Goal: Task Accomplishment & Management: Use online tool/utility

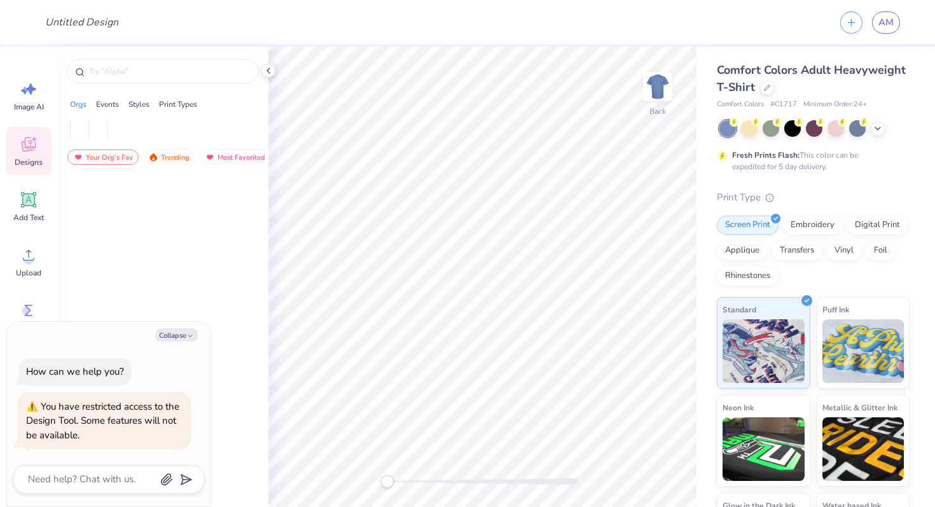
type textarea "x"
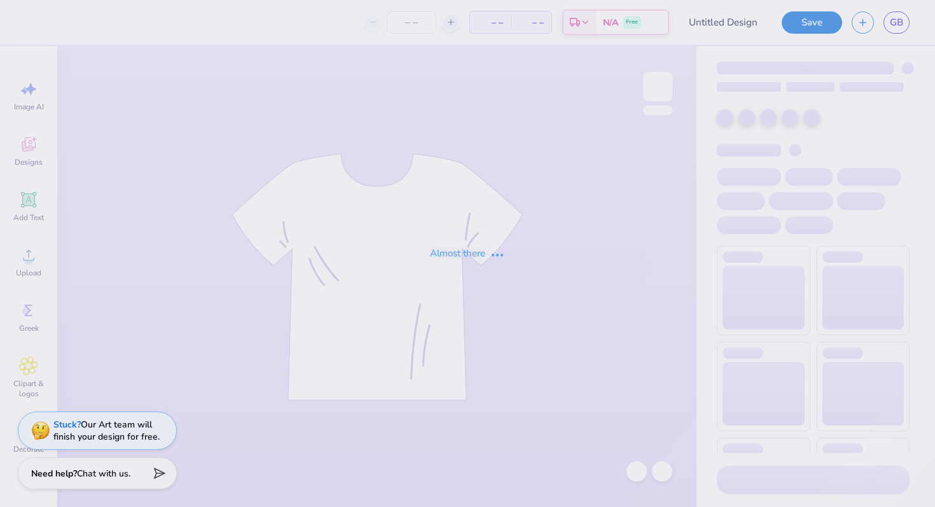
type input "UC Pharmacy 2025"
type input "24"
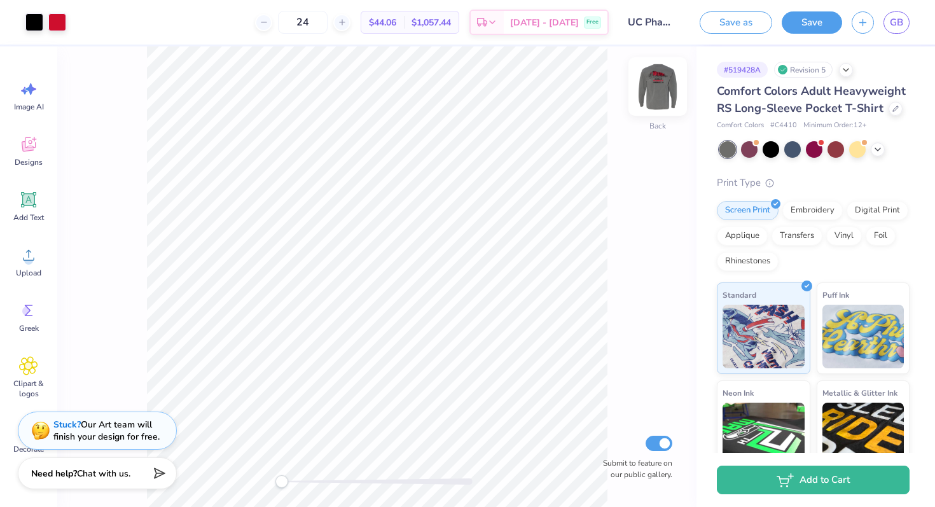
click at [654, 89] on img at bounding box center [657, 86] width 51 height 51
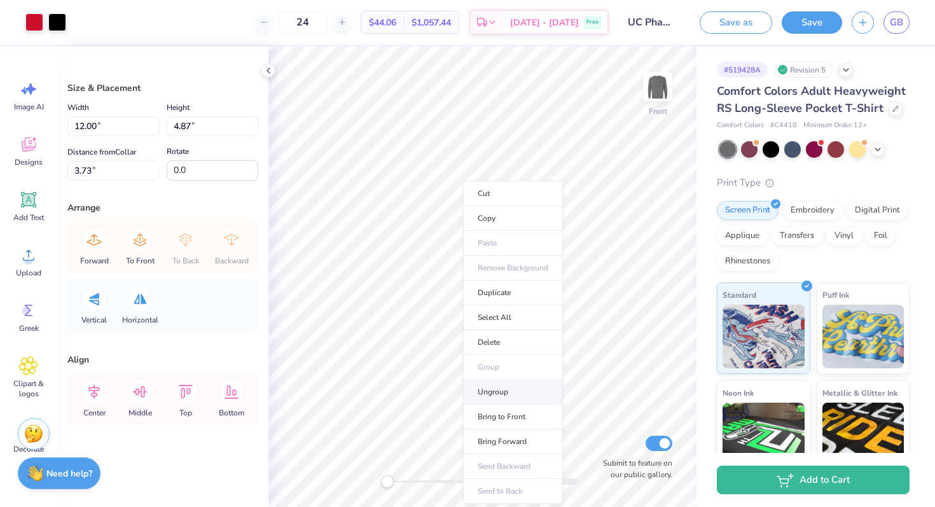
click at [493, 393] on li "Ungroup" at bounding box center [513, 392] width 100 height 25
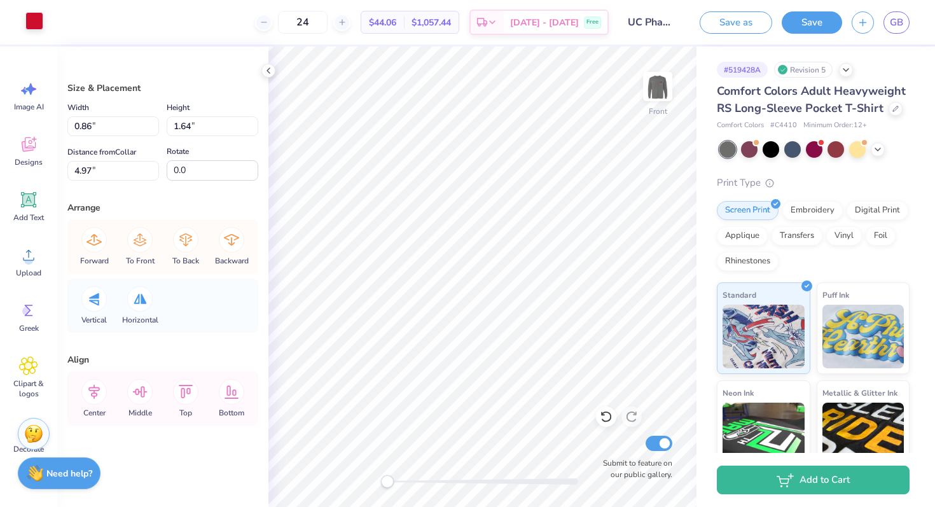
click at [34, 17] on div at bounding box center [34, 21] width 18 height 18
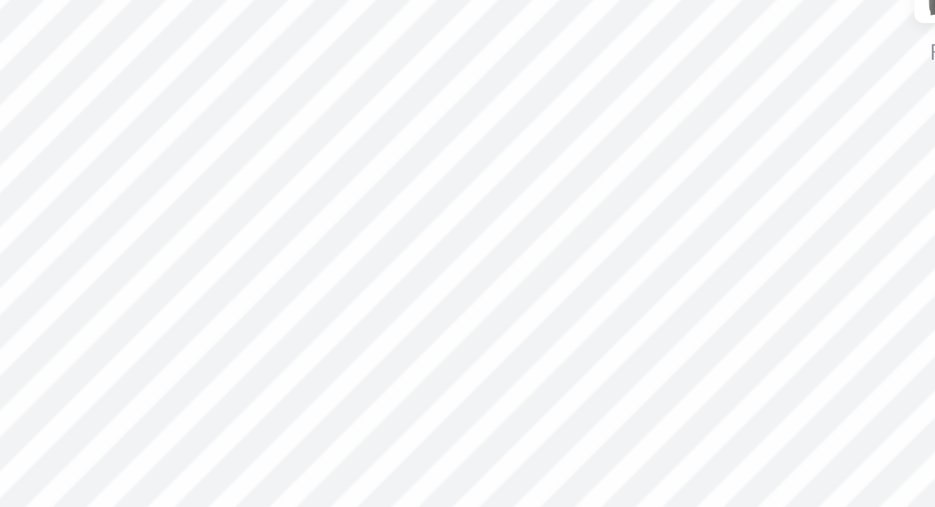
type input "12.00"
type input "4.87"
type input "3.73"
type input "1.09"
type input "1.51"
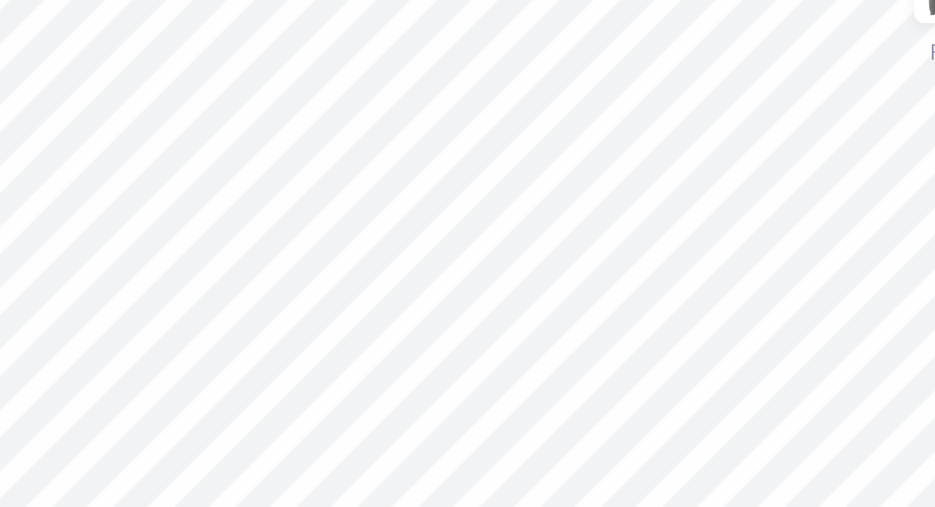
type input "5.11"
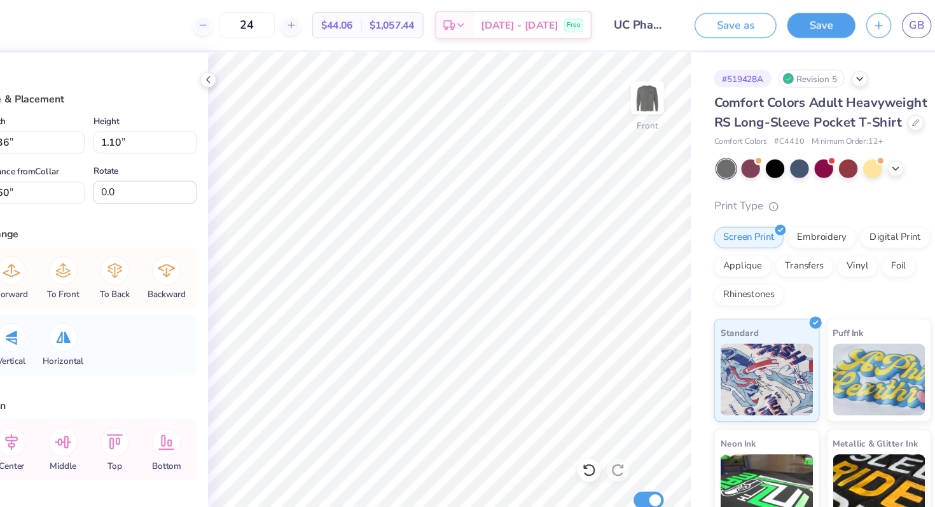
type input "12.00"
type input "4.87"
type input "3.73"
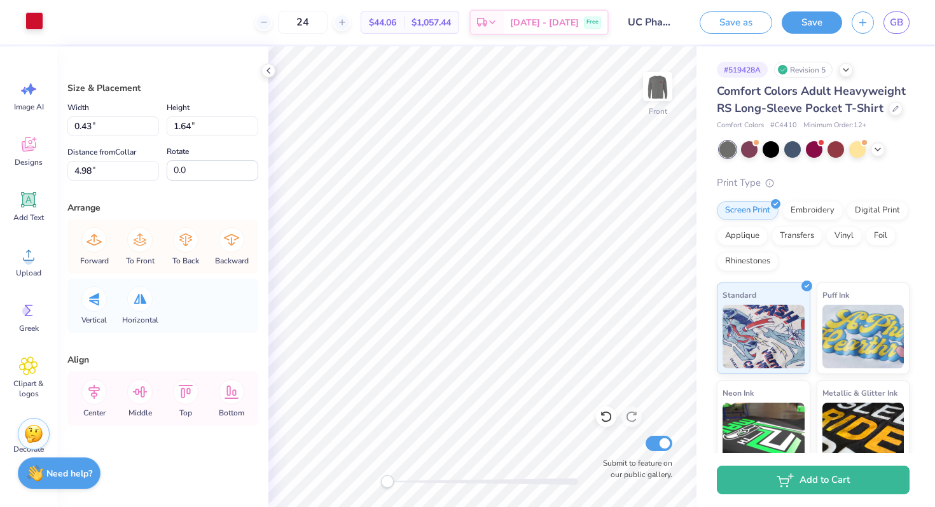
click at [43, 17] on div at bounding box center [34, 21] width 18 height 18
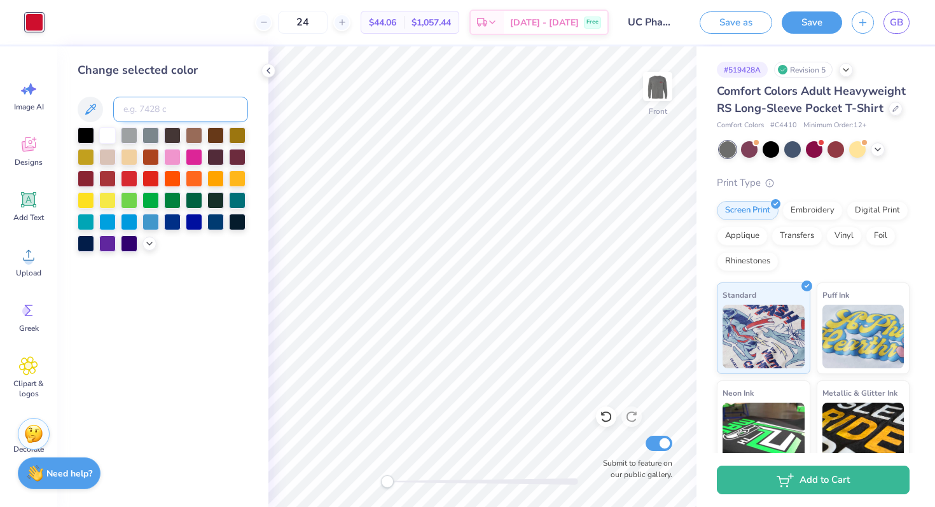
click at [146, 103] on input at bounding box center [180, 109] width 135 height 25
paste input
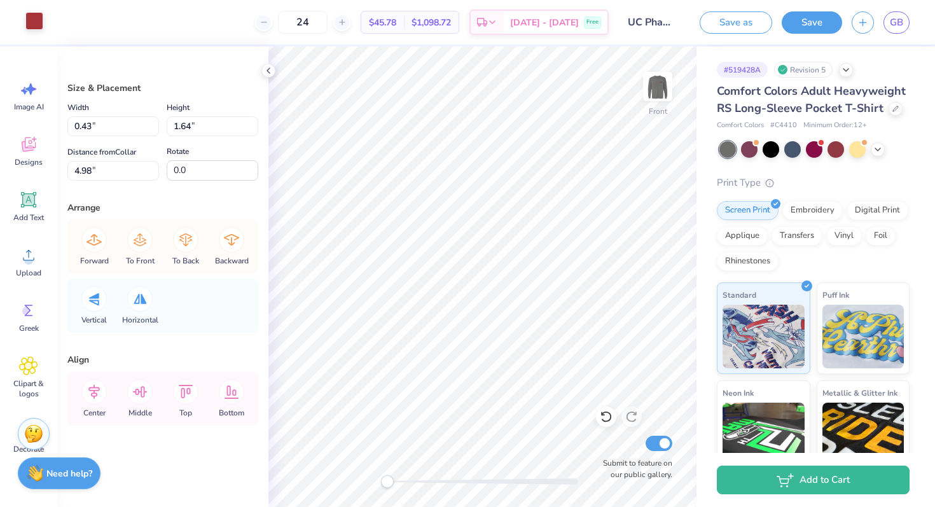
click at [31, 27] on div at bounding box center [34, 21] width 18 height 18
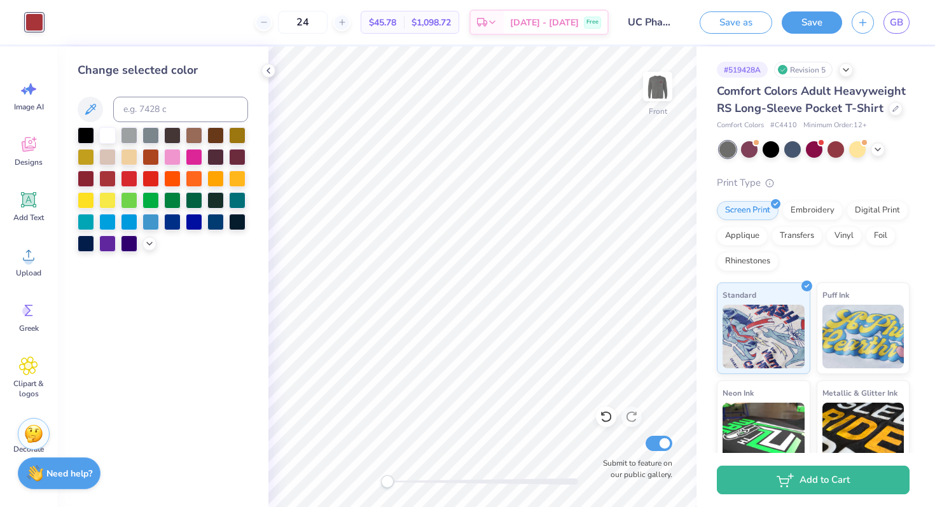
click at [163, 22] on div "24 $45.78 Per Item $1,098.72 Total Est. Delivery Oct 6 - 9 Free" at bounding box center [331, 22] width 556 height 45
click at [447, 41] on div "24 $45.78 Per Item $1,098.72 Total Est. Delivery Oct 6 - 9 Free" at bounding box center [331, 22] width 556 height 45
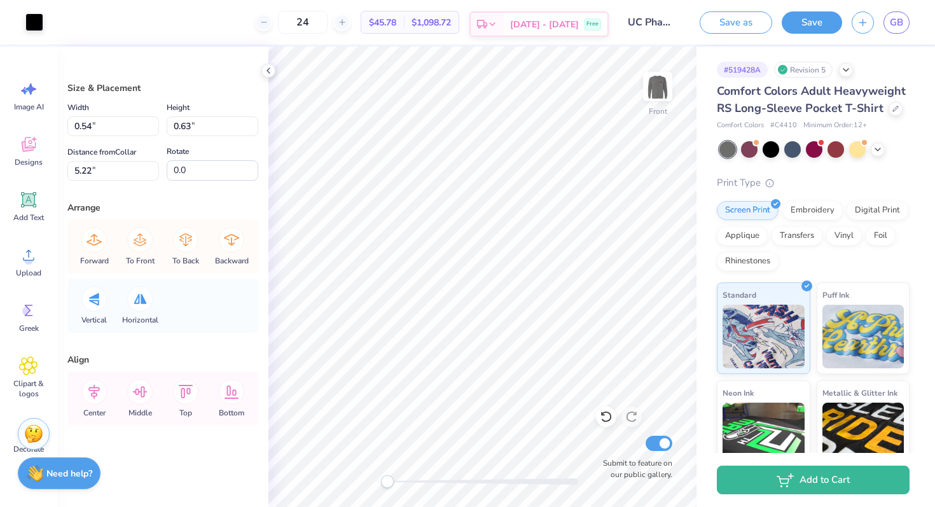
type input "0.57"
type input "0.53"
type input "5.34"
type input "0.54"
type input "0.63"
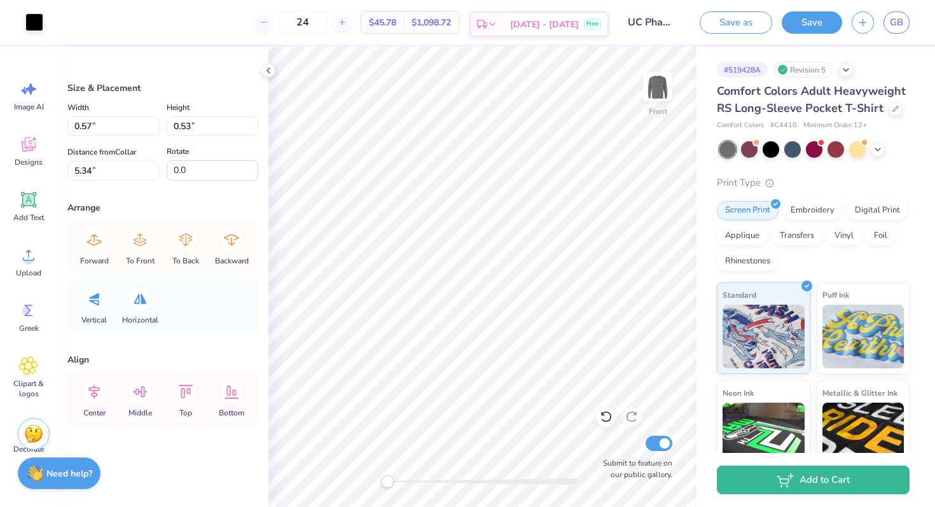
type input "5.22"
click at [43, 18] on div at bounding box center [34, 21] width 18 height 18
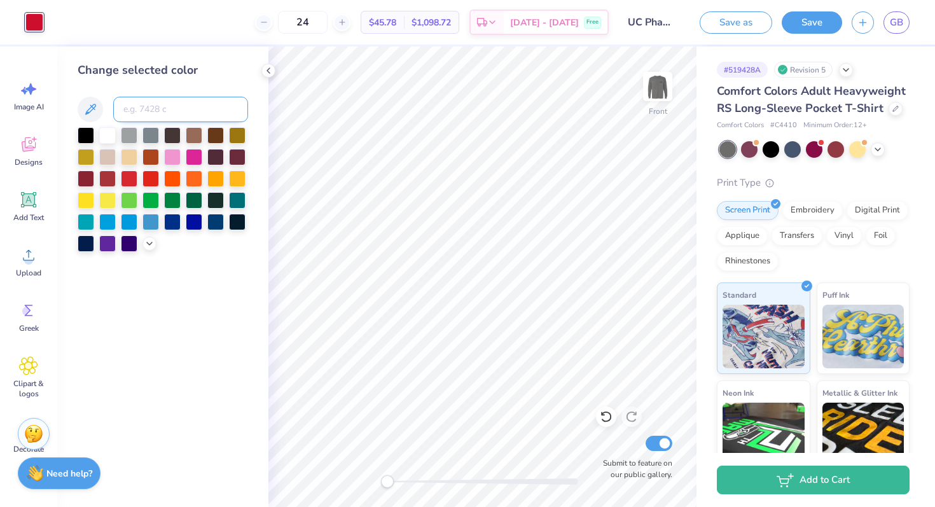
click at [163, 111] on input at bounding box center [180, 109] width 135 height 25
paste input
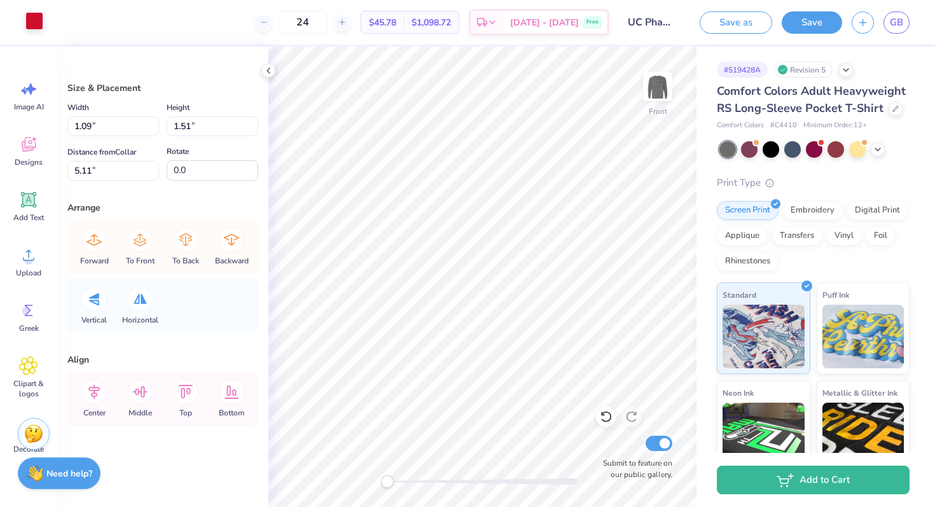
click at [41, 25] on div at bounding box center [34, 21] width 18 height 18
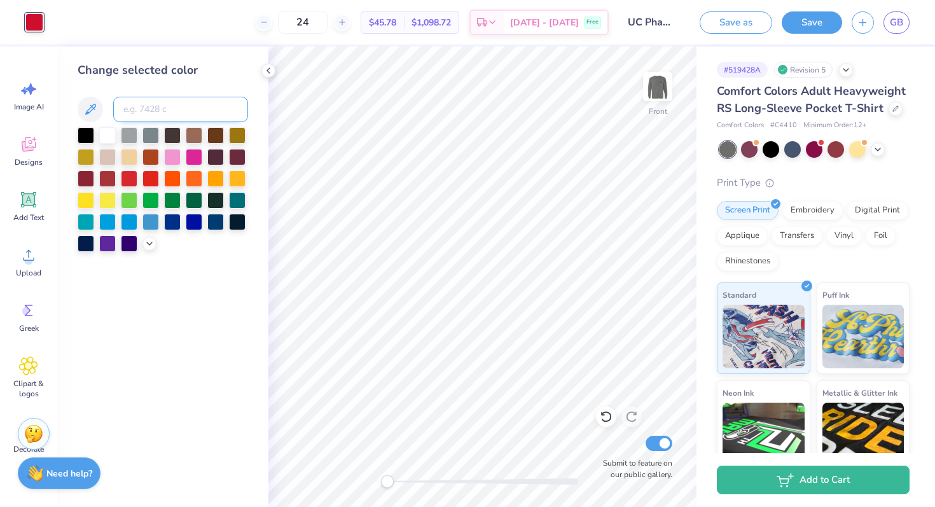
click at [156, 109] on input at bounding box center [180, 109] width 135 height 25
paste input
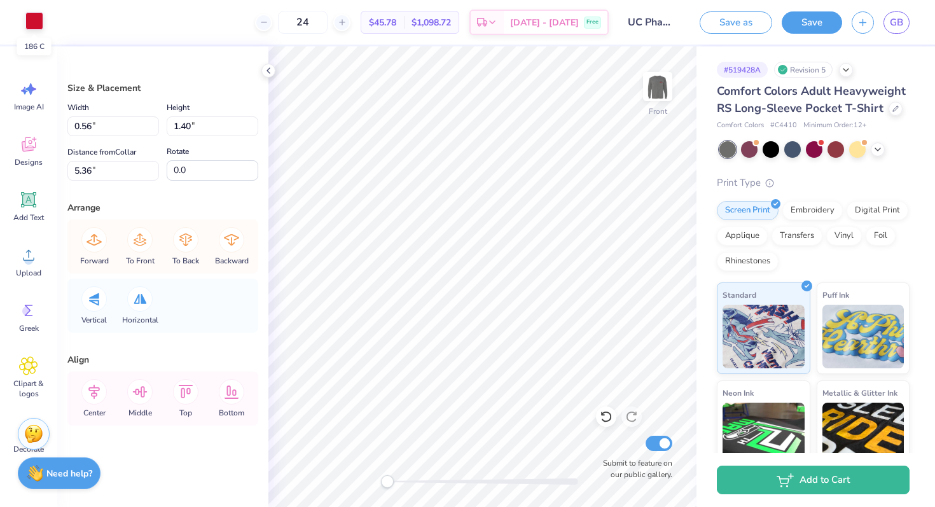
click at [32, 24] on div at bounding box center [34, 21] width 18 height 18
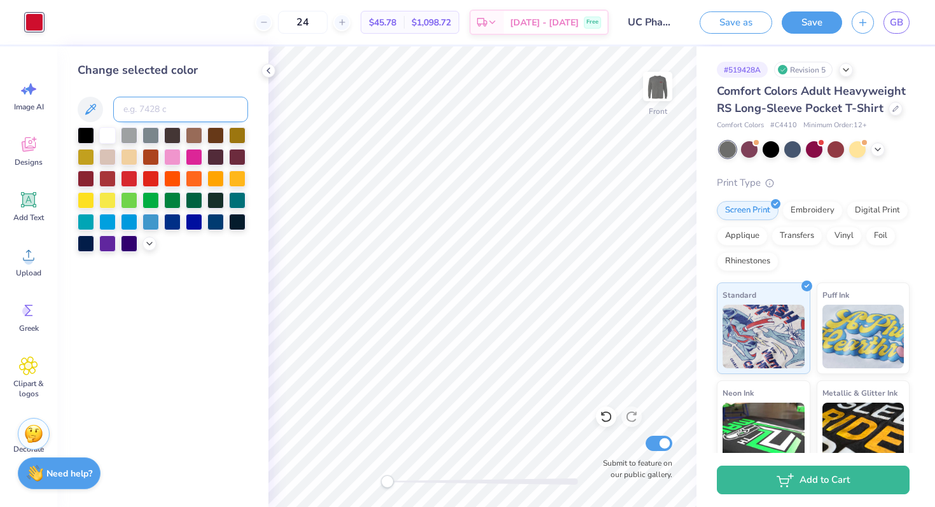
click at [181, 116] on input at bounding box center [180, 109] width 135 height 25
paste input
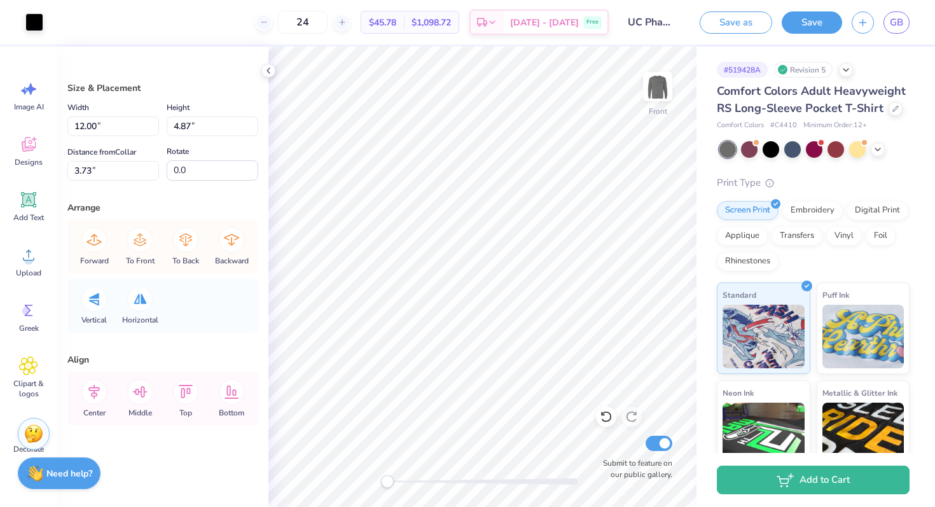
type input "0.86"
type input "0.72"
type input "4.31"
click at [39, 20] on div at bounding box center [34, 21] width 18 height 18
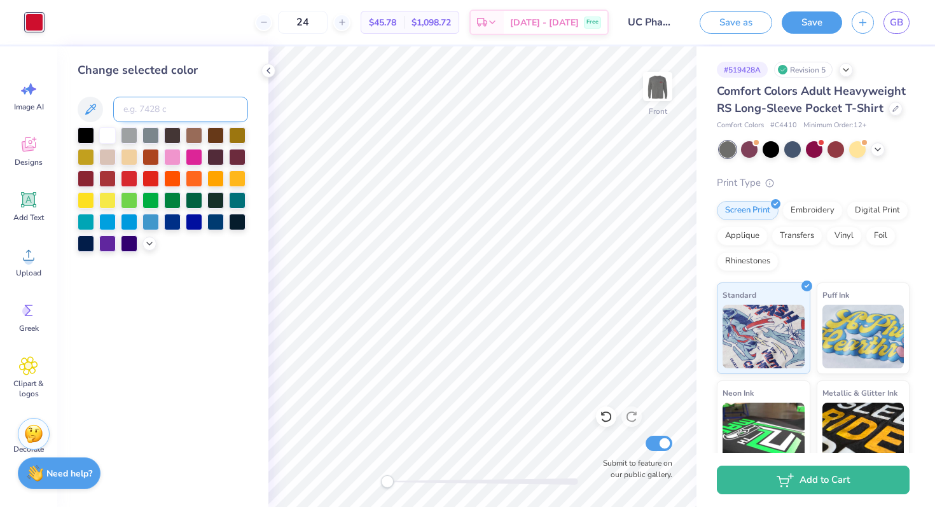
click at [148, 106] on input at bounding box center [180, 109] width 135 height 25
paste input
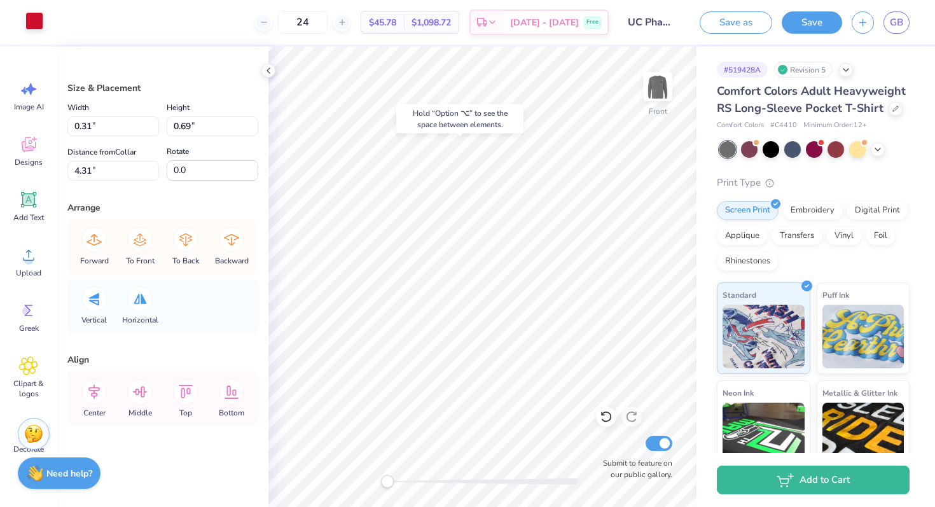
click at [29, 20] on div at bounding box center [34, 21] width 18 height 18
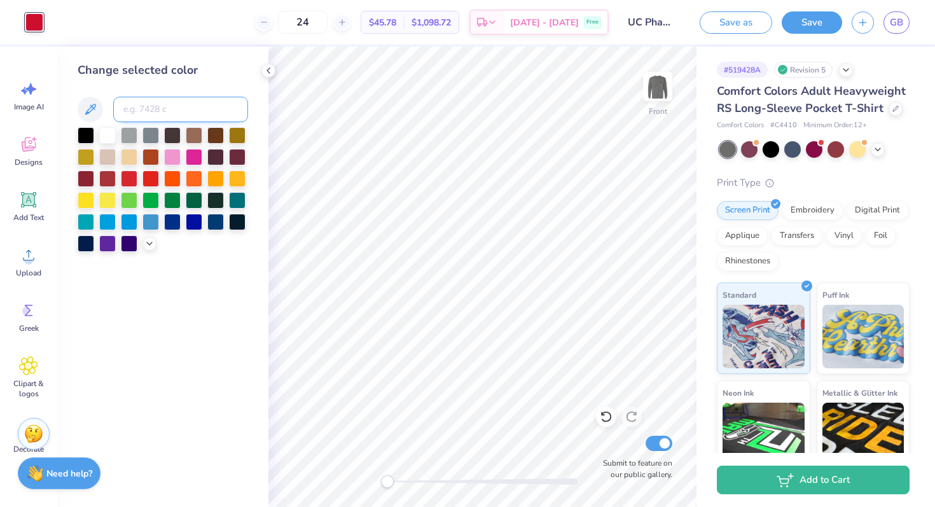
click at [151, 114] on input at bounding box center [180, 109] width 135 height 25
paste input
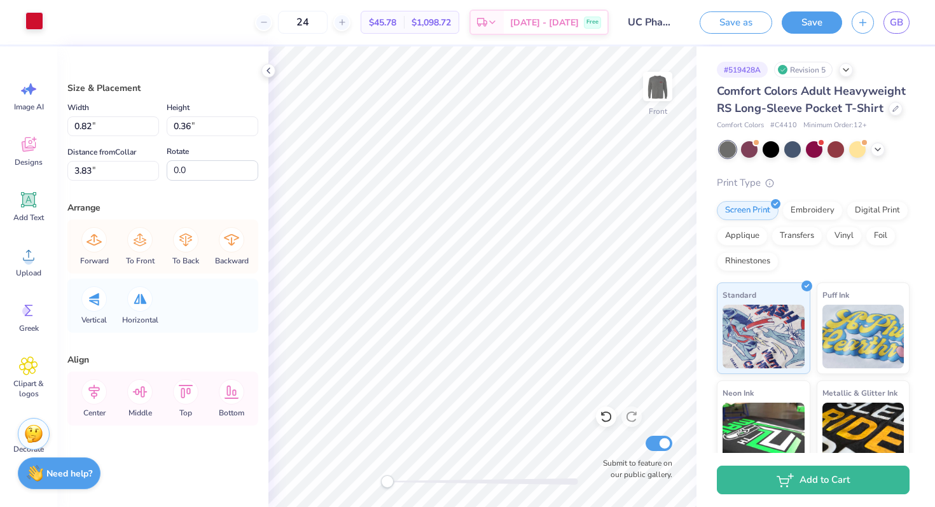
click at [43, 24] on div at bounding box center [34, 21] width 18 height 18
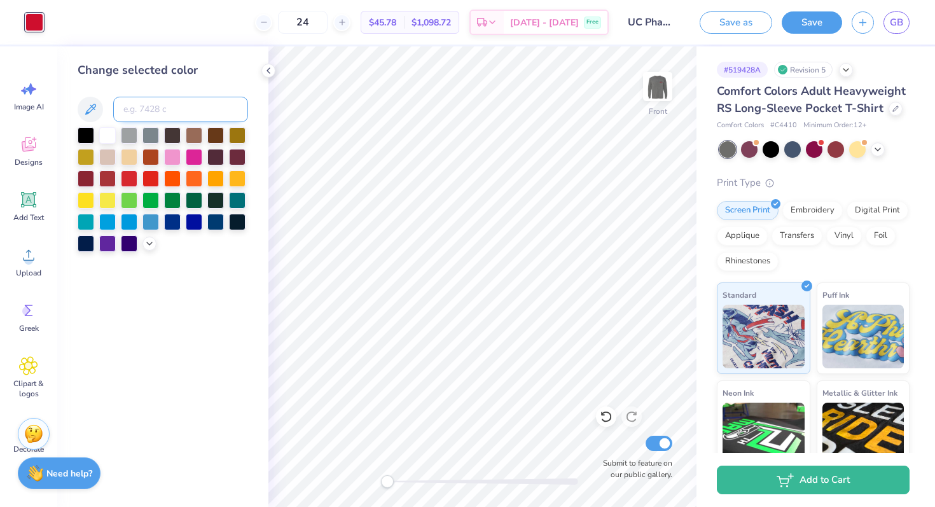
click at [176, 106] on input at bounding box center [180, 109] width 135 height 25
paste input
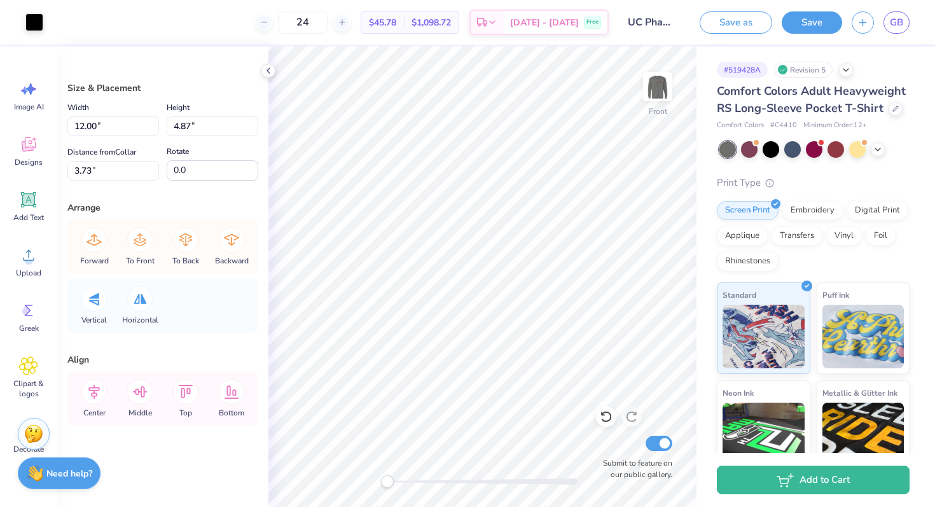
type input "0.88"
type input "0.80"
type input "4.38"
click at [30, 19] on div at bounding box center [34, 21] width 18 height 18
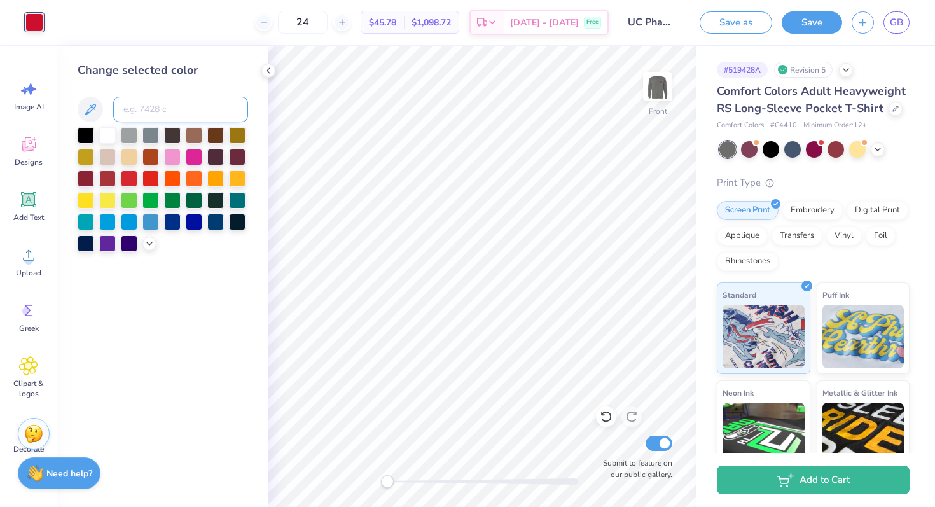
click at [147, 105] on input at bounding box center [180, 109] width 135 height 25
paste input
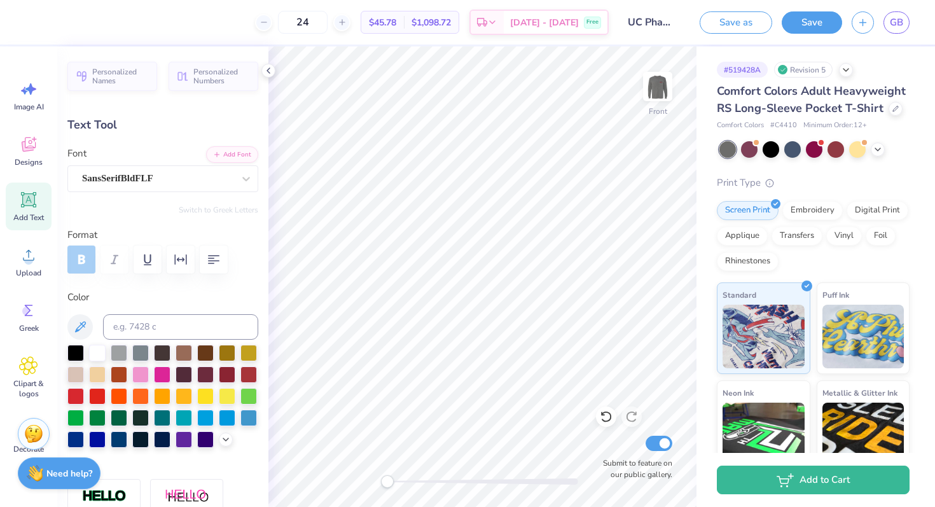
type input "6.41"
type input "0.93"
type input "9.48"
click at [157, 319] on input at bounding box center [180, 326] width 155 height 25
paste input
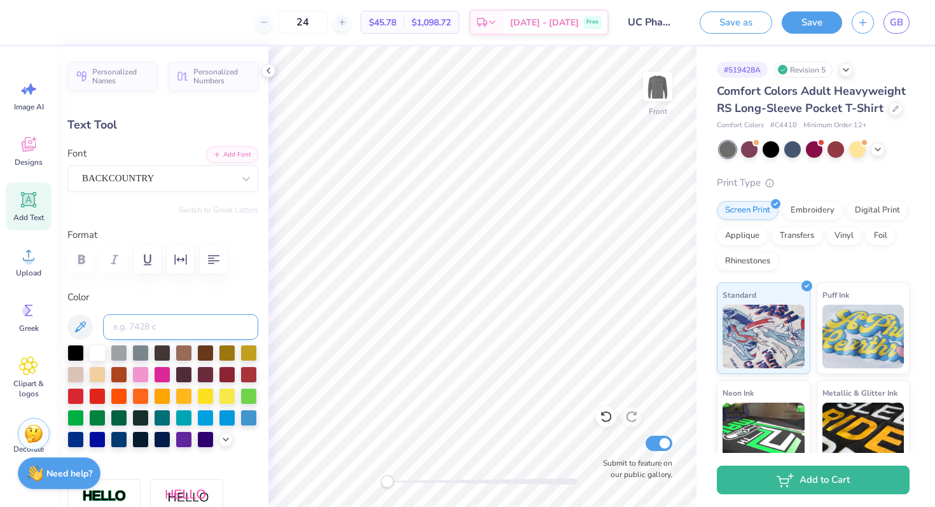
click at [133, 328] on input at bounding box center [180, 326] width 155 height 25
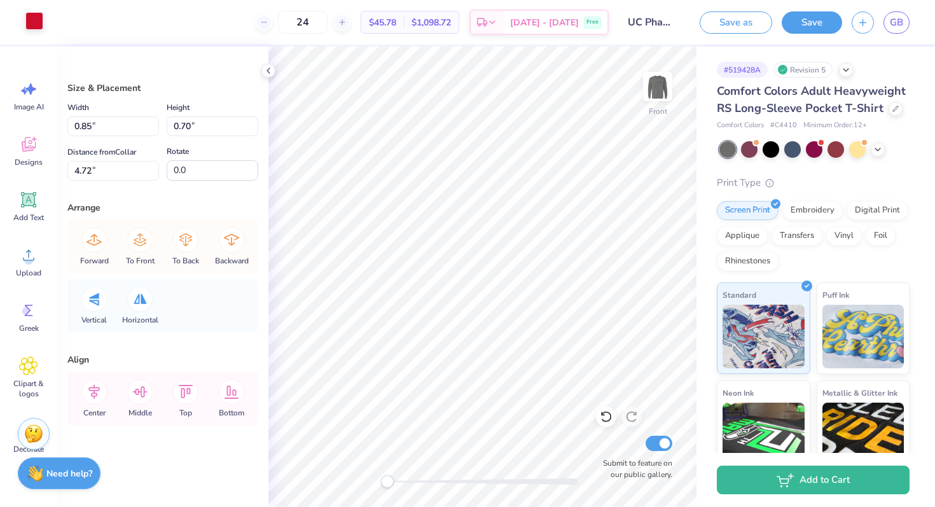
click at [29, 27] on div at bounding box center [34, 21] width 18 height 18
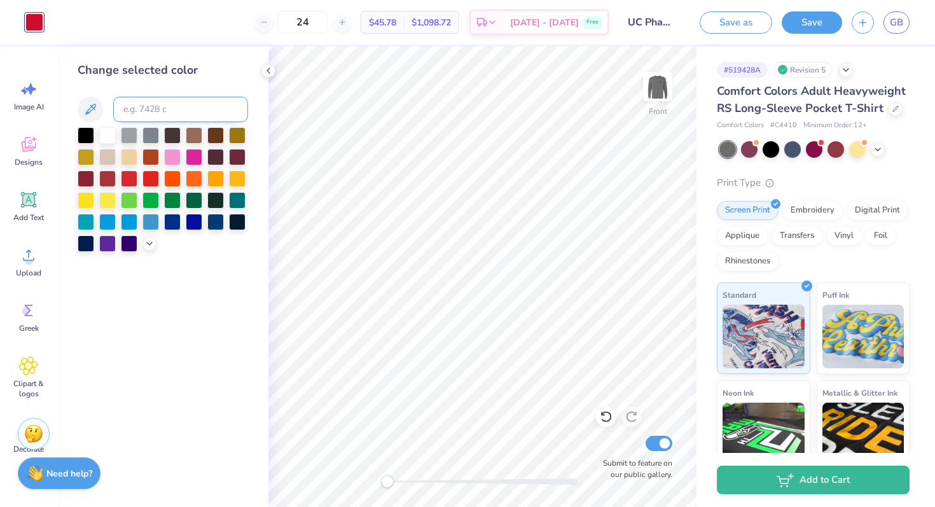
click at [147, 109] on input at bounding box center [180, 109] width 135 height 25
paste input
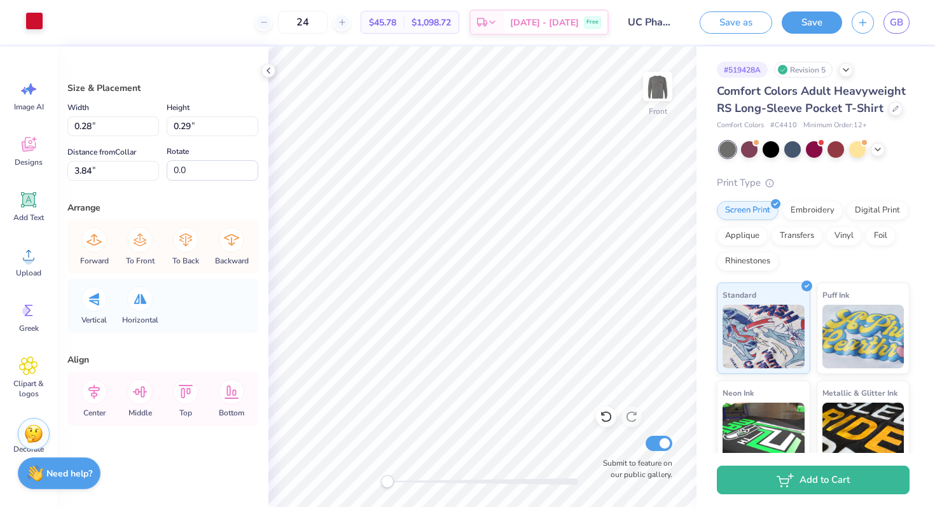
click at [26, 28] on div at bounding box center [34, 21] width 18 height 18
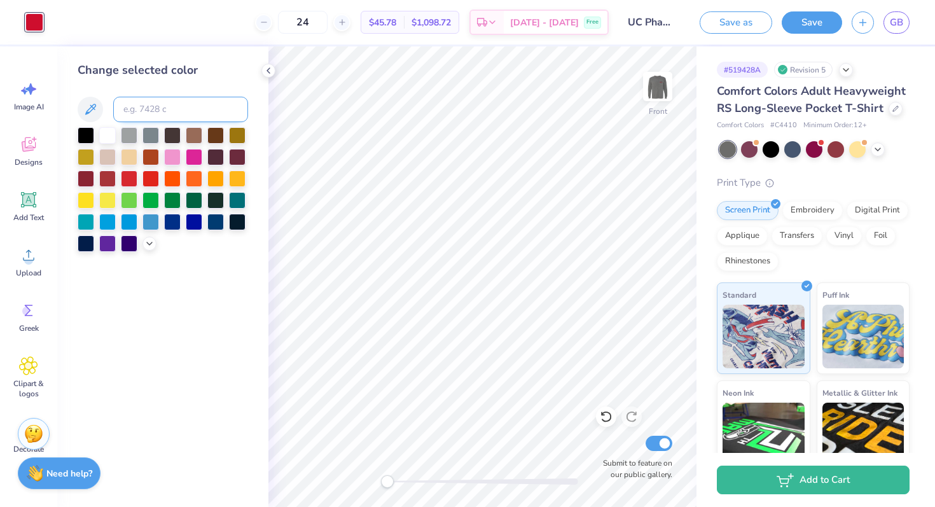
click at [152, 106] on input at bounding box center [180, 109] width 135 height 25
paste input
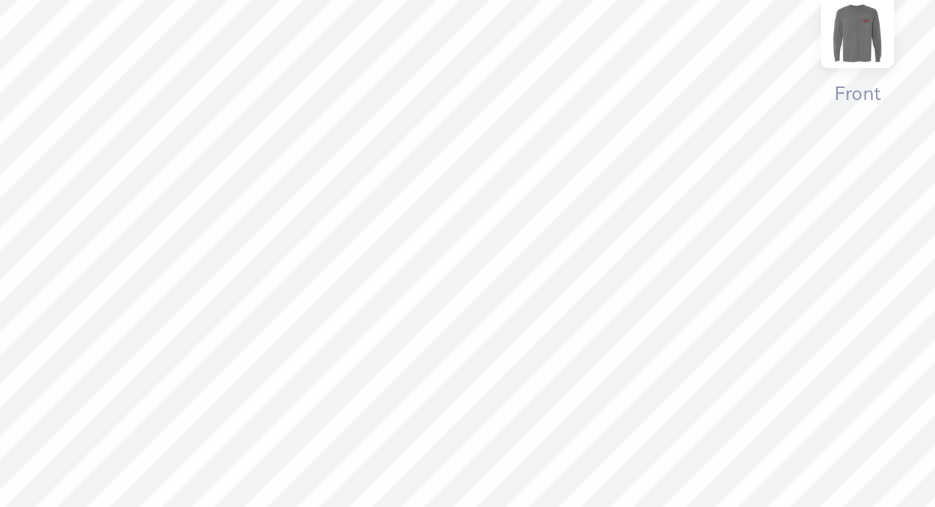
type input "1.09"
type input "1.51"
type input "5.11"
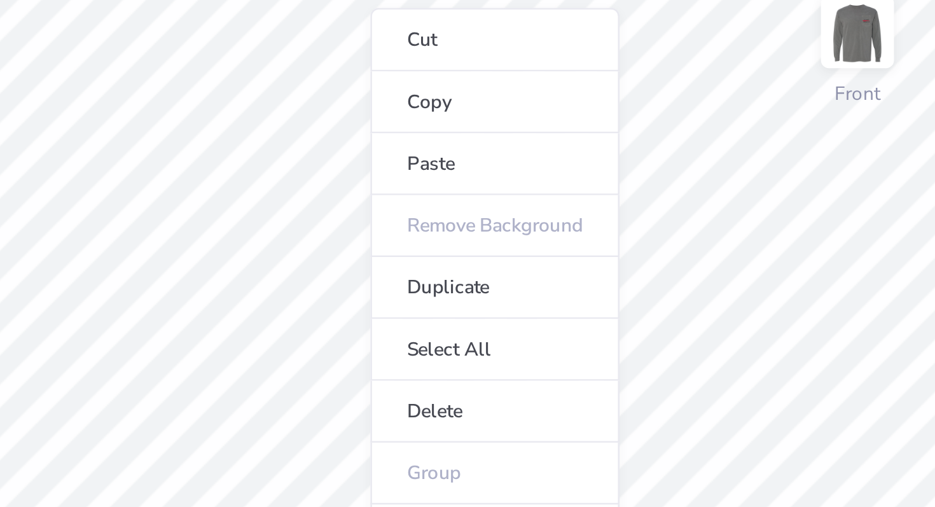
type input "12.00"
type input "4.87"
type input "3.73"
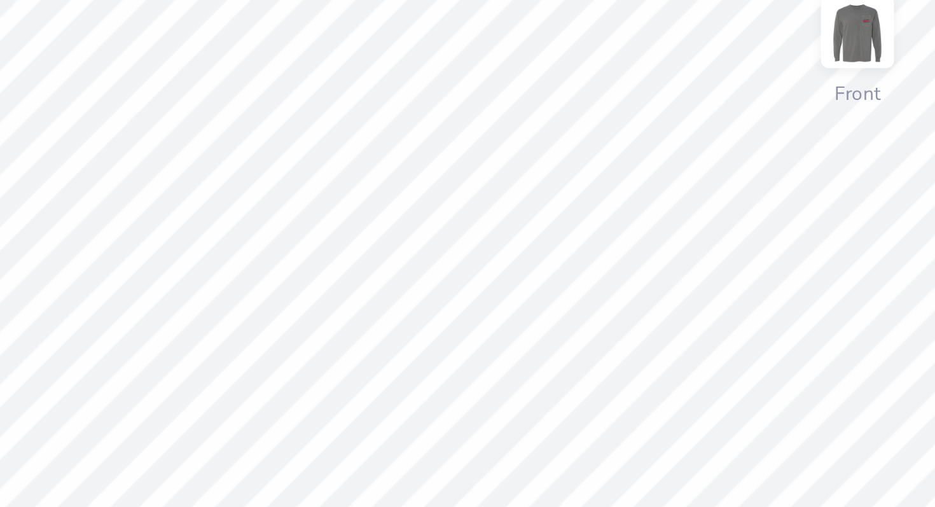
type input "0.61"
type input "1.11"
type input "5.59"
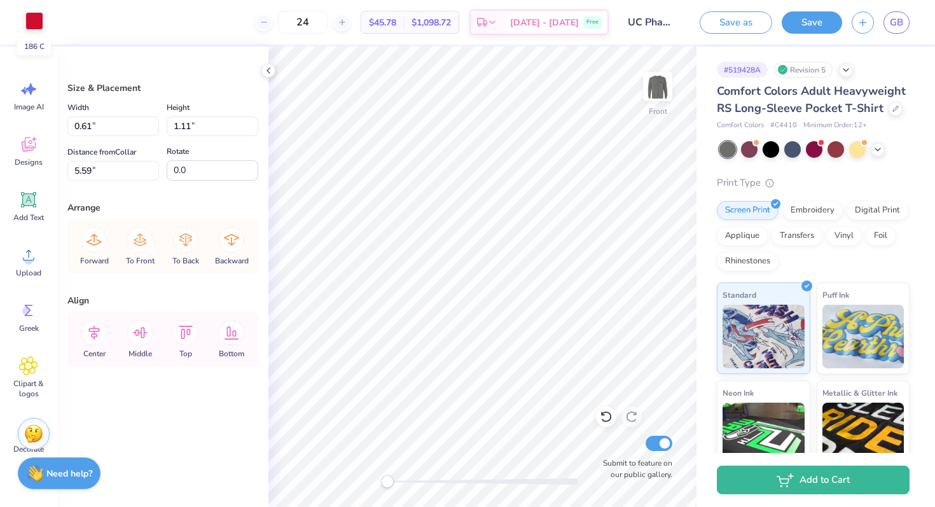
click at [37, 23] on div at bounding box center [34, 21] width 18 height 18
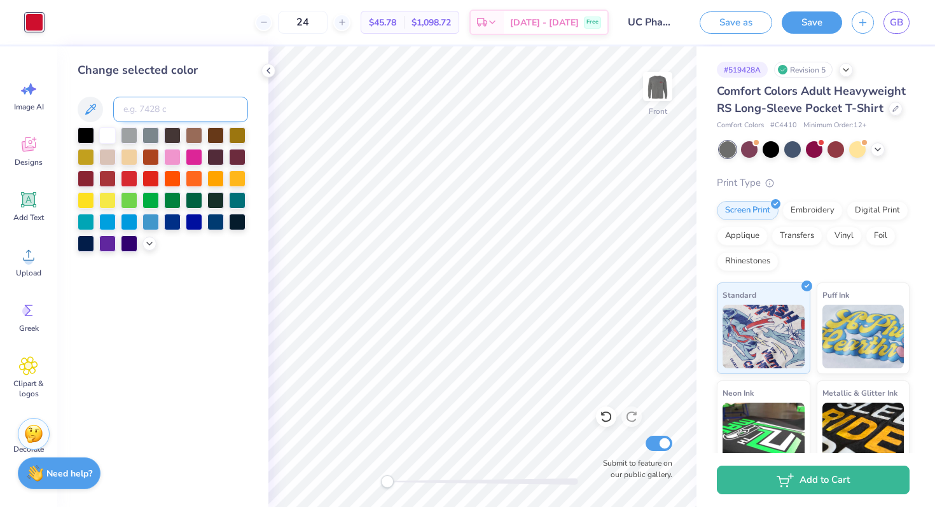
click at [201, 110] on input at bounding box center [180, 109] width 135 height 25
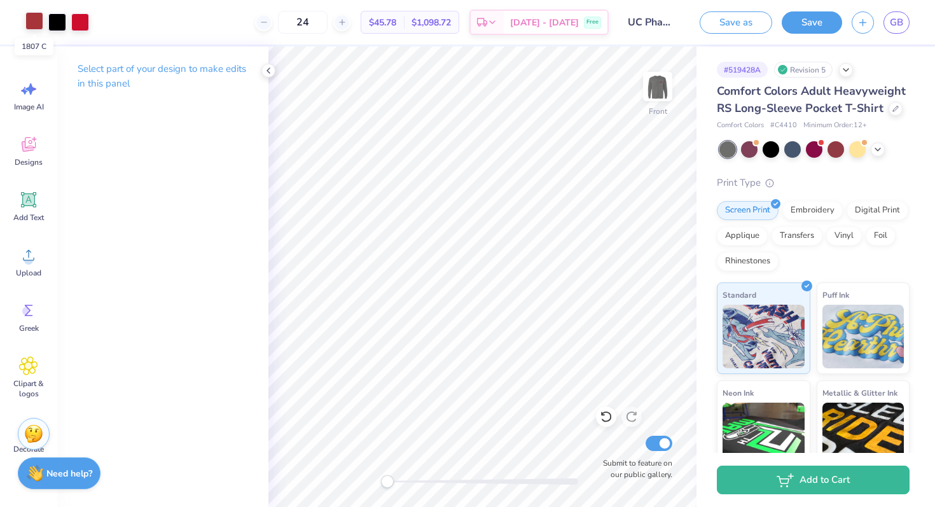
click at [29, 23] on div at bounding box center [34, 21] width 18 height 18
click at [31, 18] on div at bounding box center [34, 21] width 18 height 18
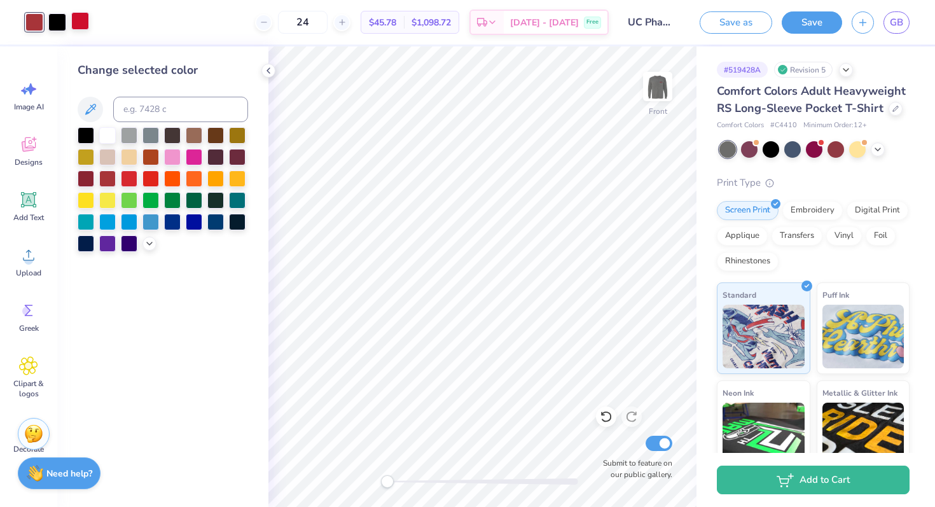
click at [76, 20] on div at bounding box center [80, 21] width 18 height 18
click at [157, 110] on input at bounding box center [180, 109] width 135 height 25
paste input
click at [658, 78] on img at bounding box center [657, 86] width 51 height 51
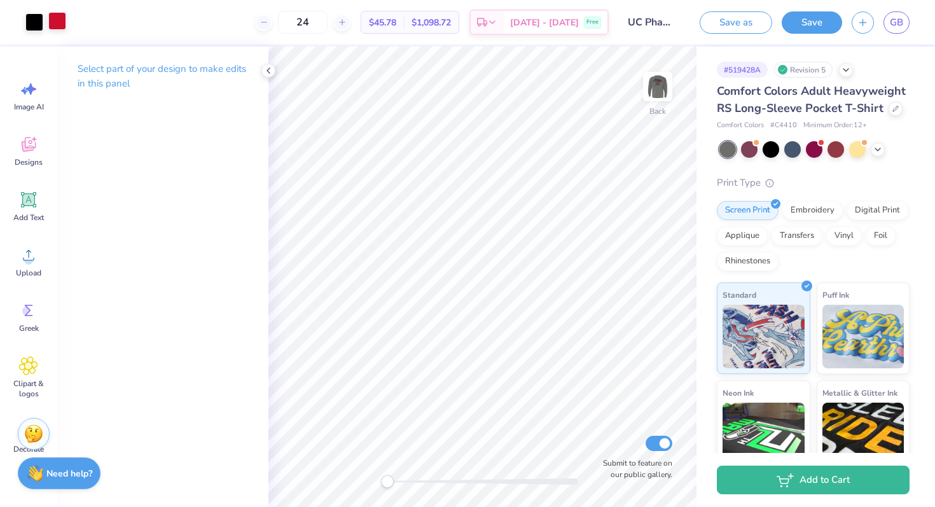
click at [62, 22] on div at bounding box center [57, 21] width 18 height 18
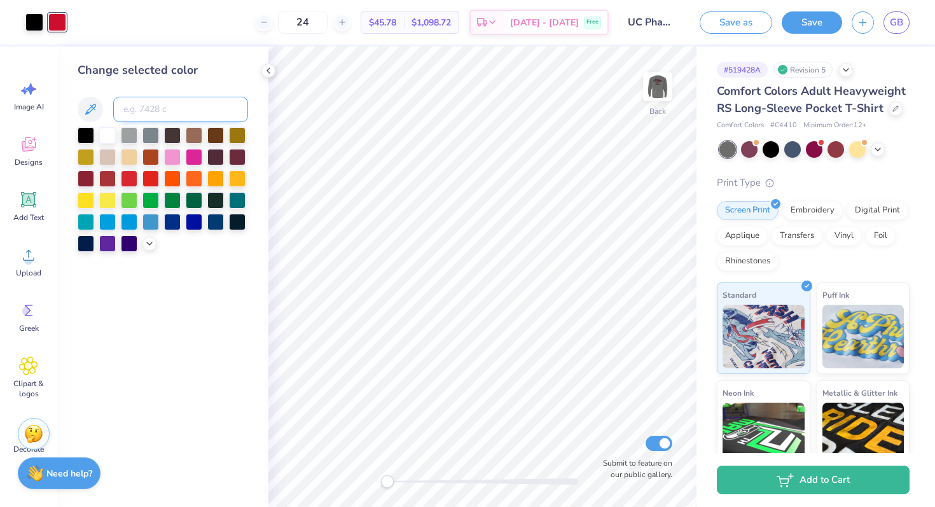
click at [154, 109] on input at bounding box center [180, 109] width 135 height 25
paste input
click at [652, 80] on img at bounding box center [657, 86] width 51 height 51
click at [827, 20] on button "Save" at bounding box center [812, 21] width 60 height 22
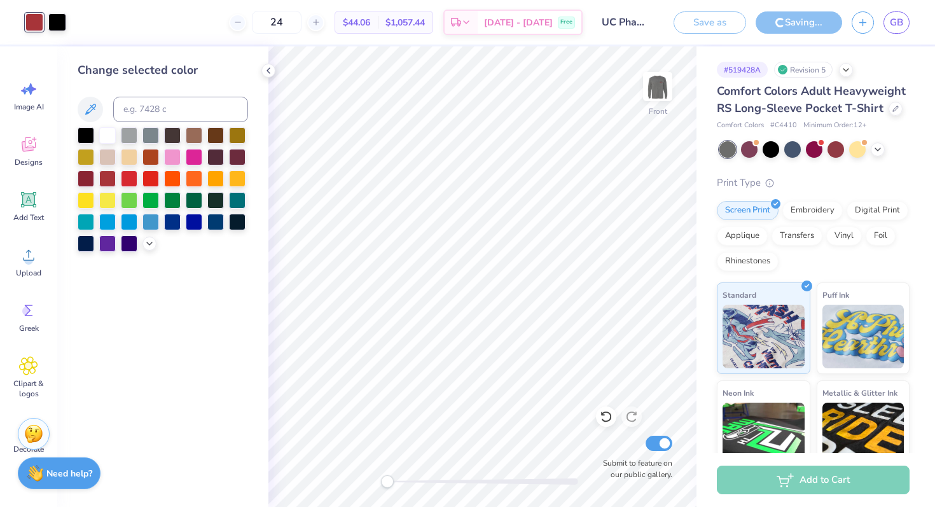
click at [794, 29] on div "Saving..." at bounding box center [799, 22] width 86 height 22
click at [270, 72] on icon at bounding box center [268, 71] width 10 height 10
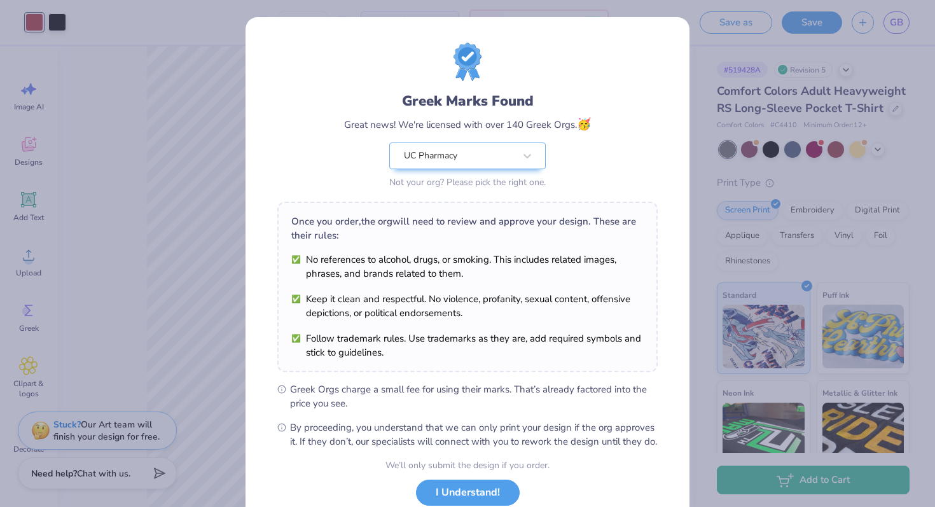
scroll to position [88, 0]
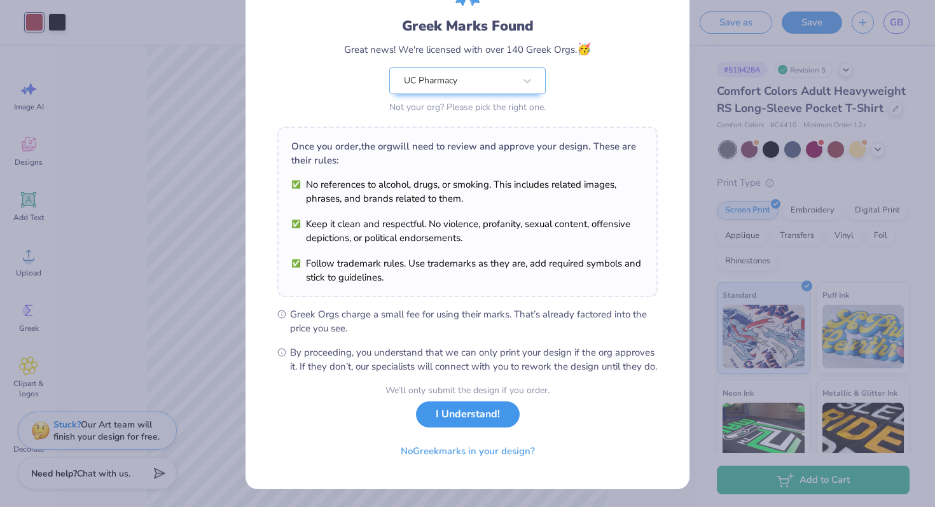
click at [473, 414] on button "I Understand!" at bounding box center [468, 414] width 104 height 26
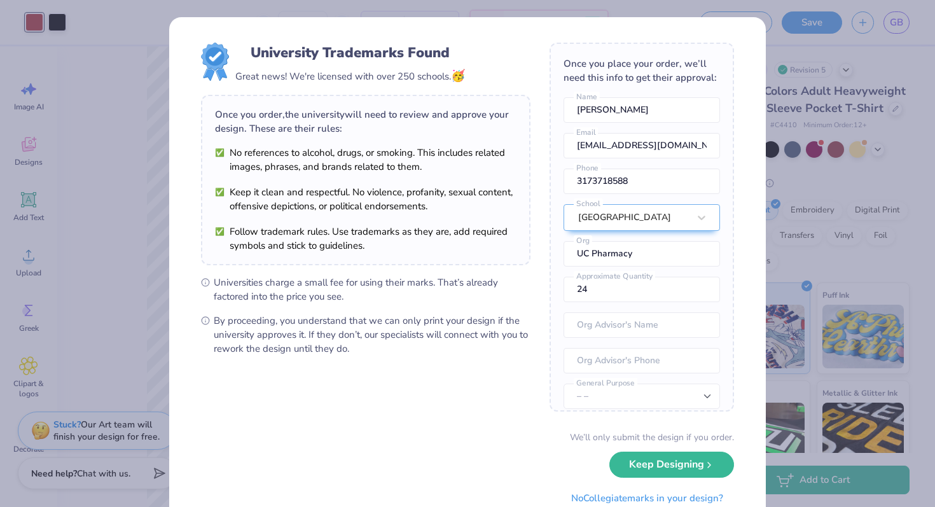
scroll to position [46, 0]
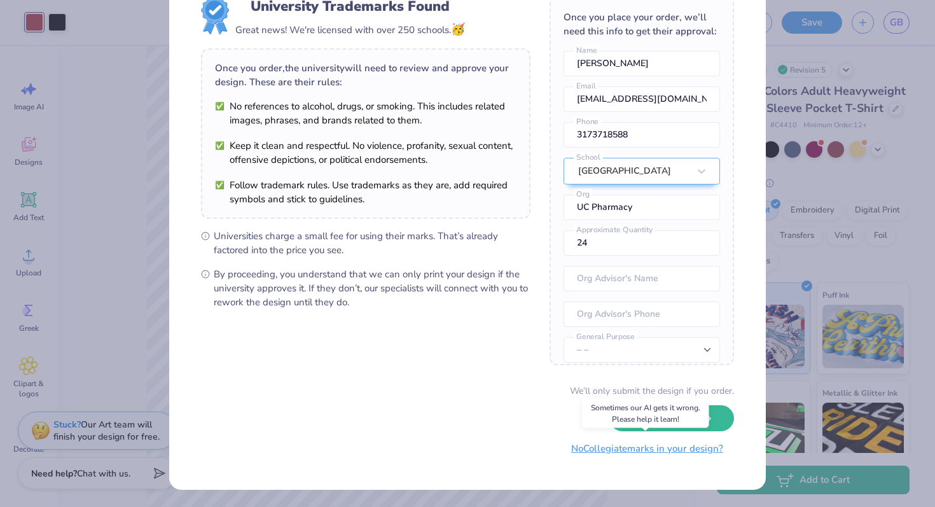
click at [591, 447] on button "No Collegiate marks in your design?" at bounding box center [647, 449] width 174 height 26
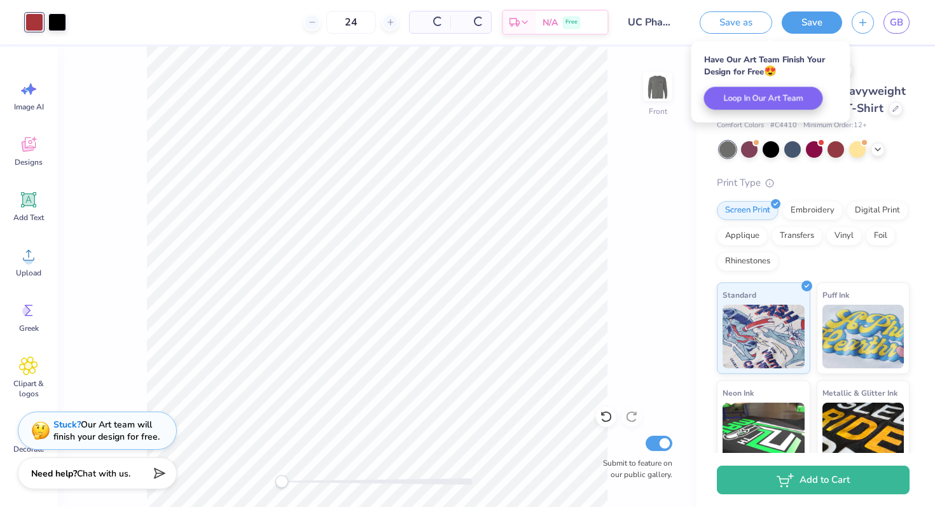
scroll to position [0, 0]
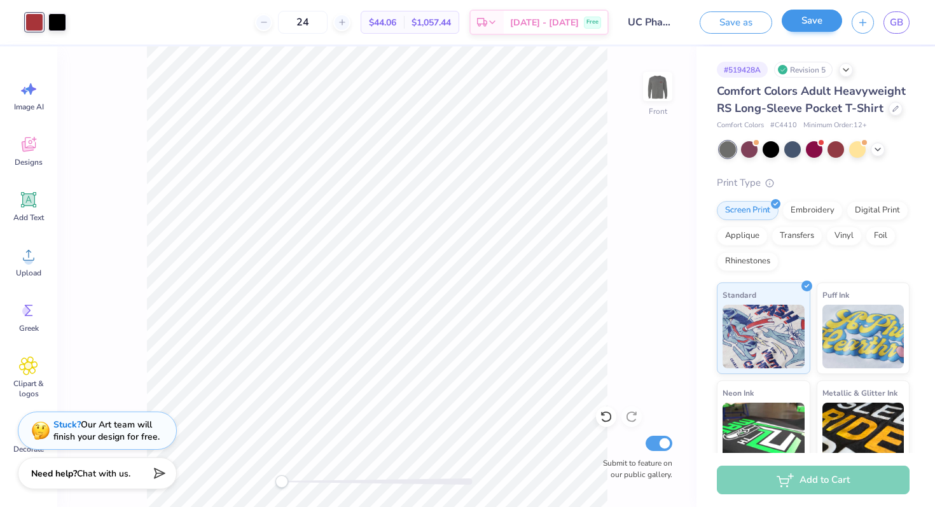
click at [794, 24] on button "Save" at bounding box center [812, 21] width 60 height 22
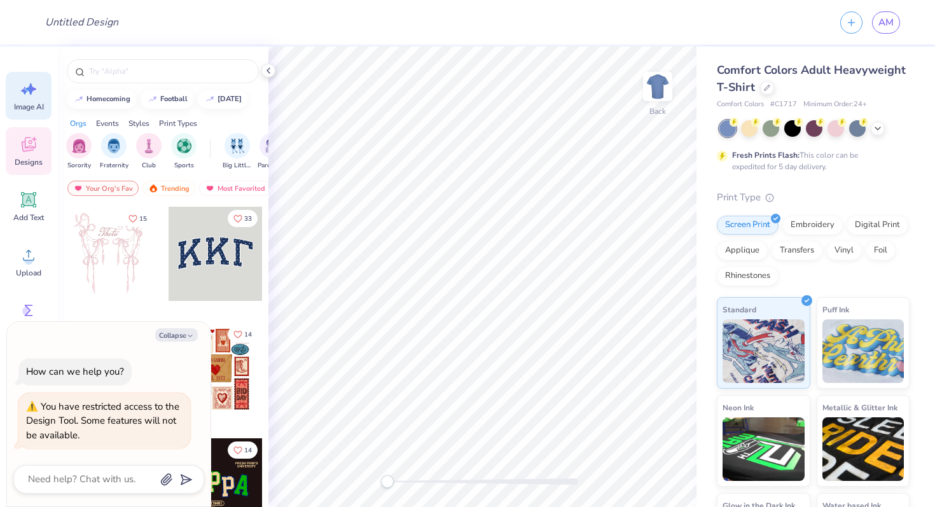
click at [32, 99] on div "Image AI" at bounding box center [29, 96] width 46 height 48
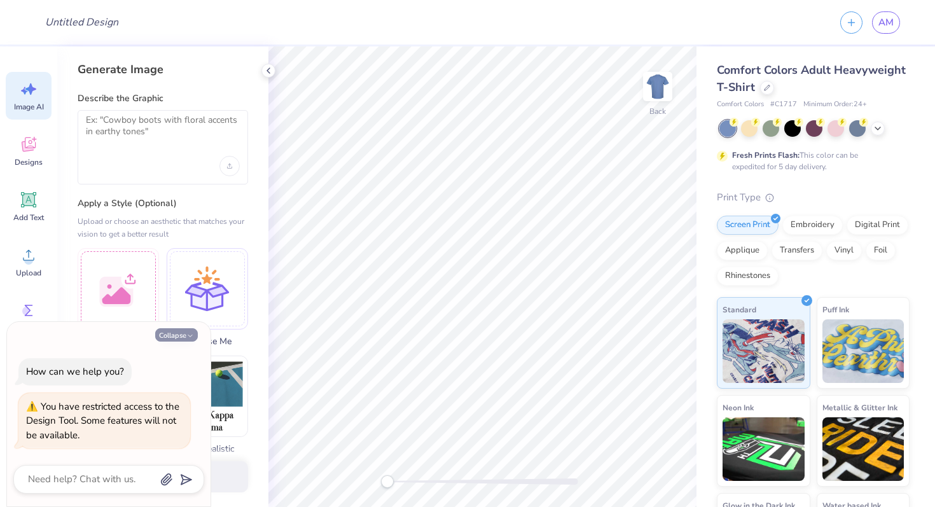
click at [176, 336] on button "Collapse" at bounding box center [176, 334] width 43 height 13
type textarea "x"
